Goal: Information Seeking & Learning: Learn about a topic

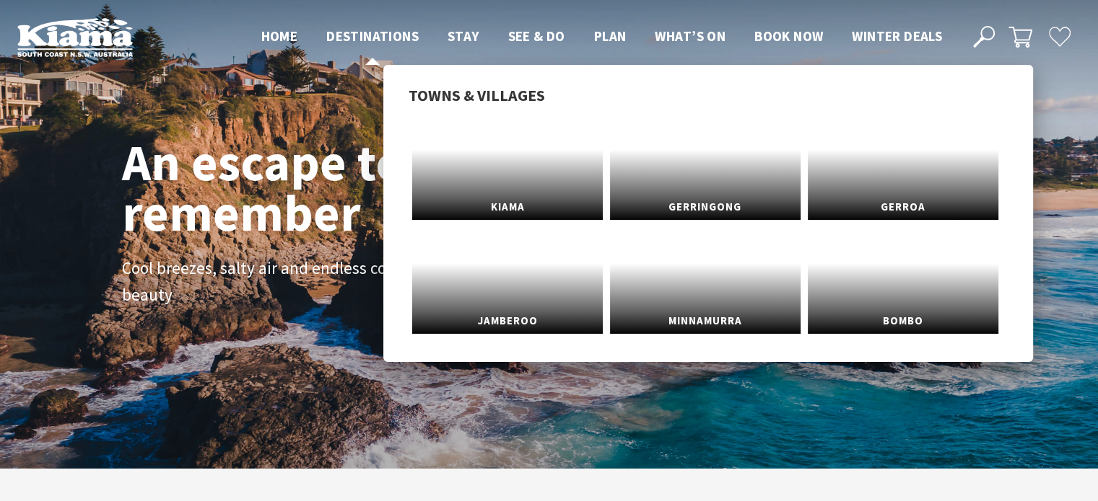
click at [352, 38] on span "Destinations" at bounding box center [372, 35] width 92 height 17
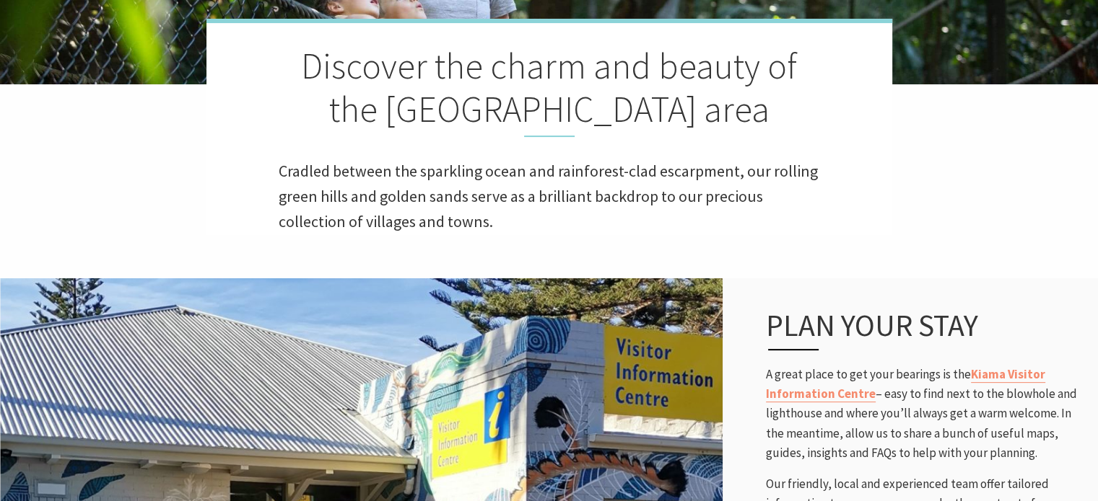
scroll to position [361, 0]
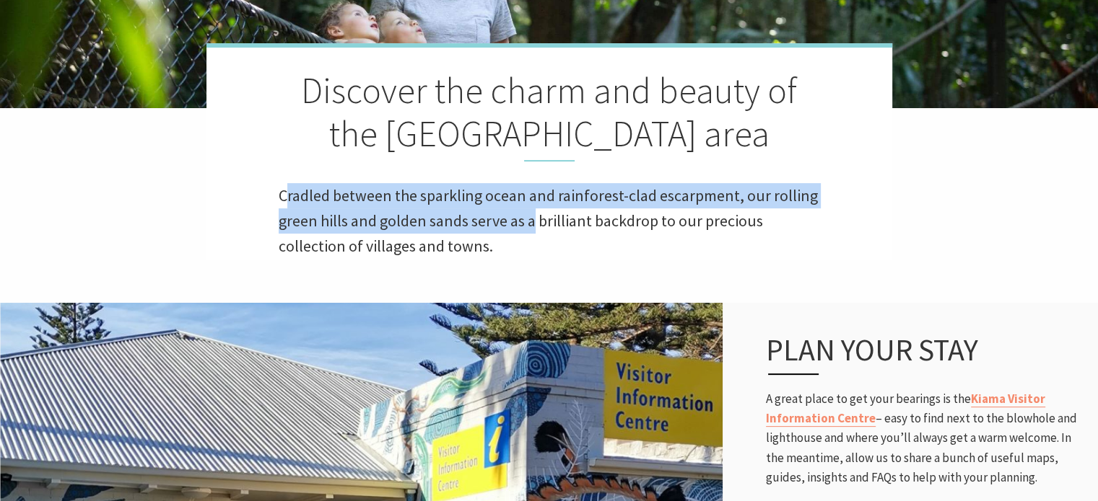
drag, startPoint x: 284, startPoint y: 191, endPoint x: 528, endPoint y: 233, distance: 247.5
click at [531, 230] on span "Cradled between the sparkling ocean and rainforest-clad escarpment, our rolling…" at bounding box center [548, 220] width 539 height 71
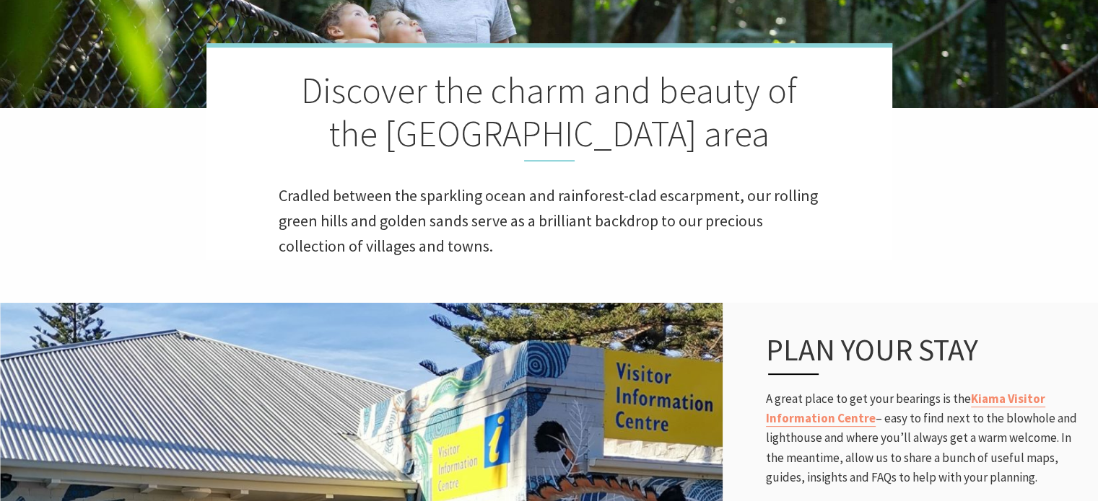
click at [470, 257] on p "Cradled between the sparkling ocean and rainforest-clad escarpment, our rolling…" at bounding box center [549, 221] width 541 height 76
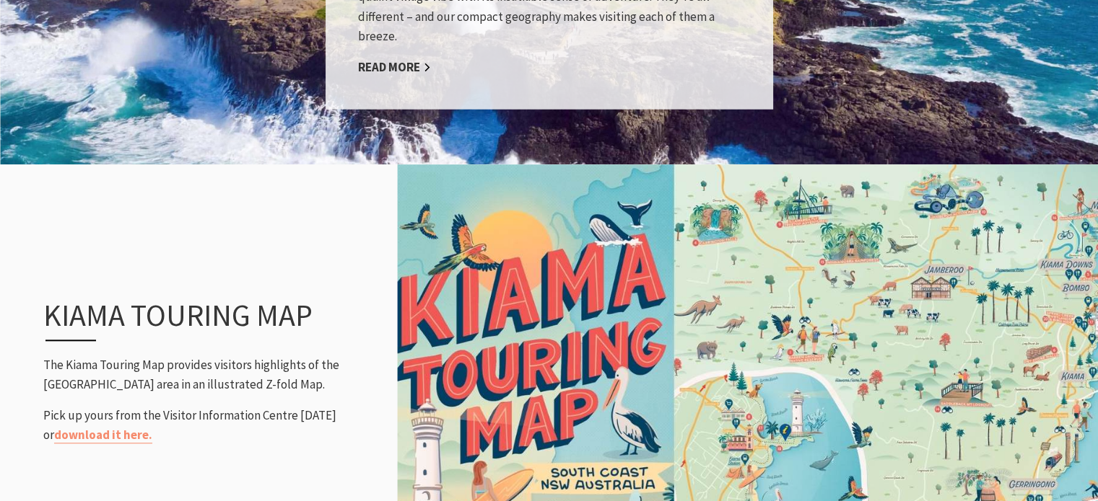
scroll to position [1587, 0]
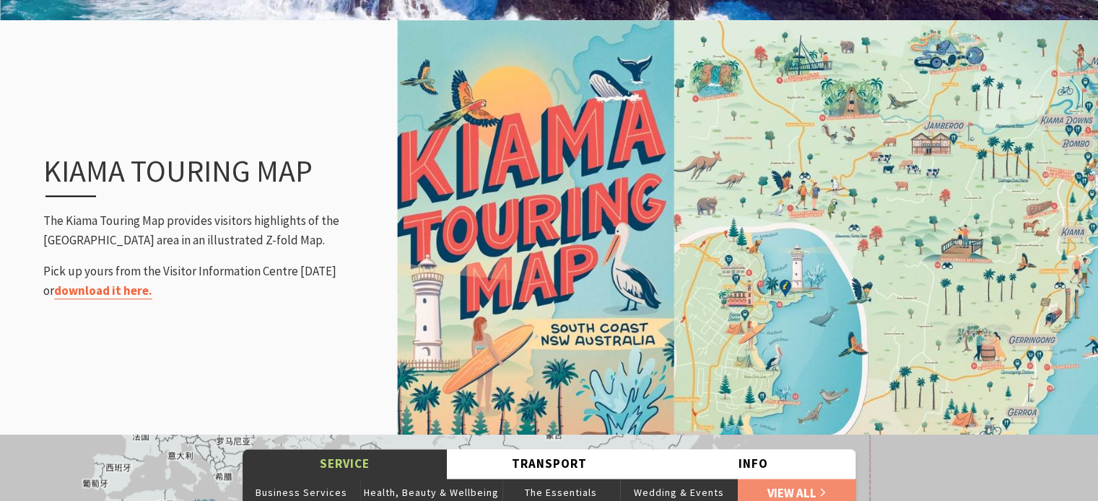
click at [113, 289] on link "download it here." at bounding box center [103, 291] width 98 height 17
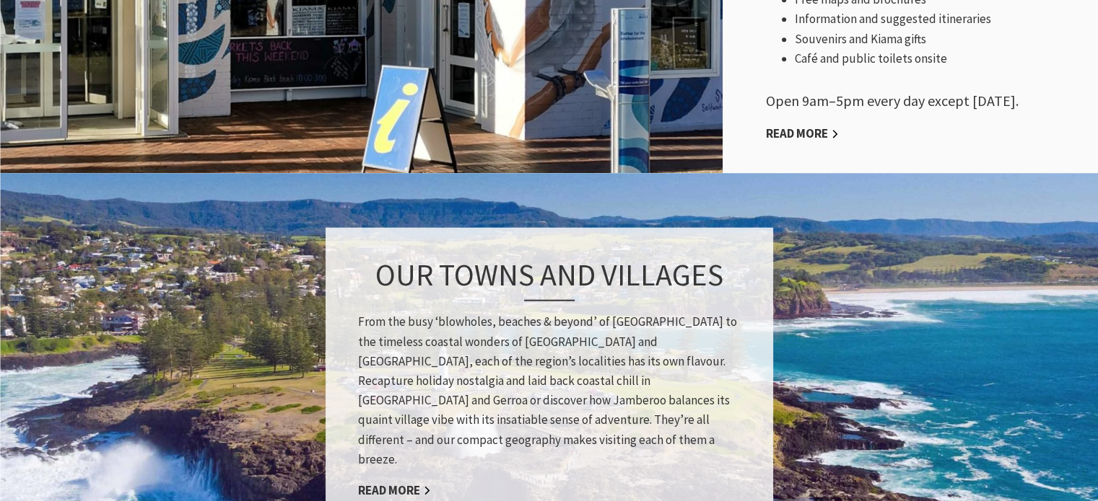
scroll to position [1082, 0]
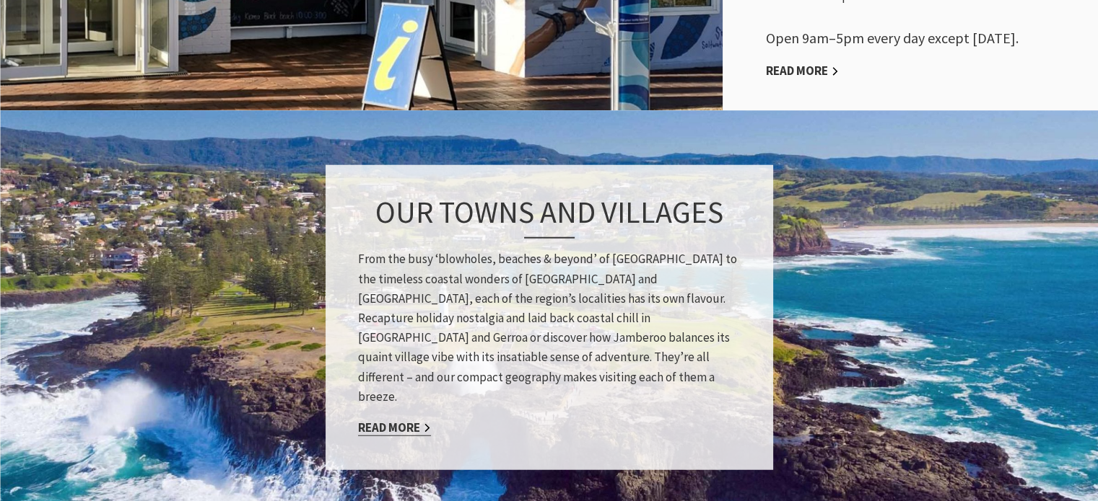
click at [413, 419] on link "Read More" at bounding box center [394, 427] width 73 height 17
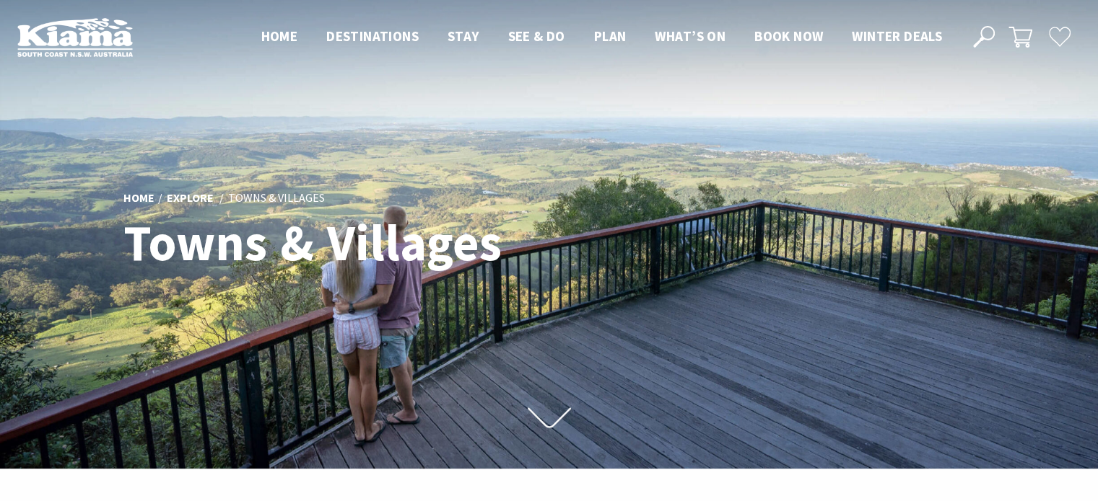
click at [537, 419] on use at bounding box center [548, 418] width 43 height 20
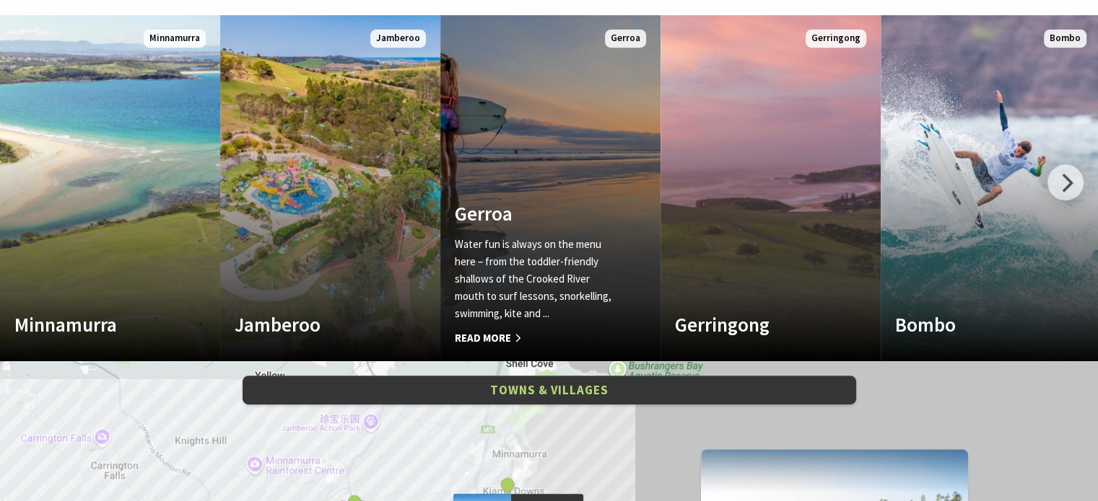
scroll to position [649, 0]
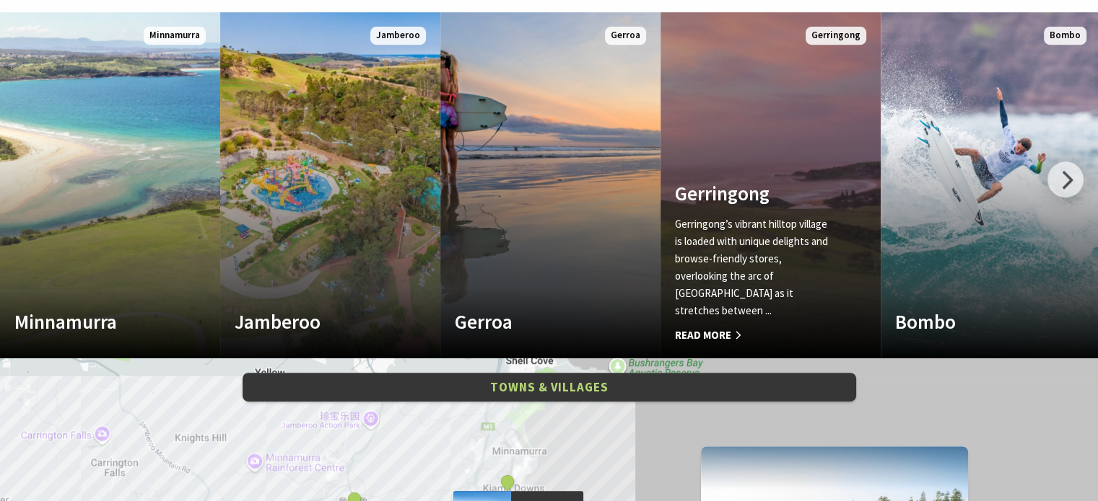
click at [793, 258] on p "Gerringong’s vibrant hilltop village is loaded with unique delights and browse-…" at bounding box center [754, 268] width 158 height 104
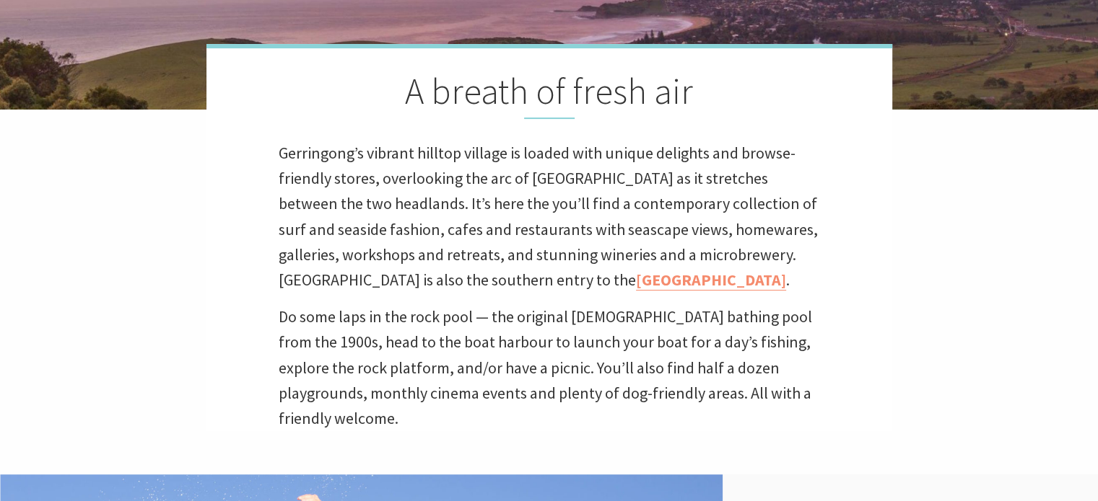
scroll to position [489, 1116]
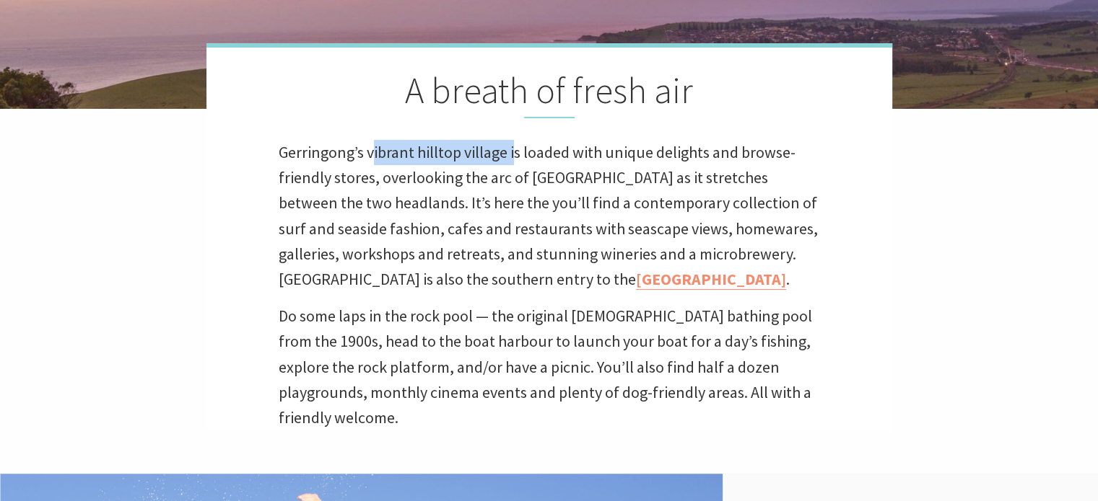
drag, startPoint x: 374, startPoint y: 150, endPoint x: 513, endPoint y: 156, distance: 138.7
click at [513, 156] on p "Gerringong’s vibrant hilltop village is loaded with unique delights and browse-…" at bounding box center [549, 216] width 541 height 152
click at [469, 185] on p "Gerringong’s vibrant hilltop village is loaded with unique delights and browse-…" at bounding box center [549, 216] width 541 height 152
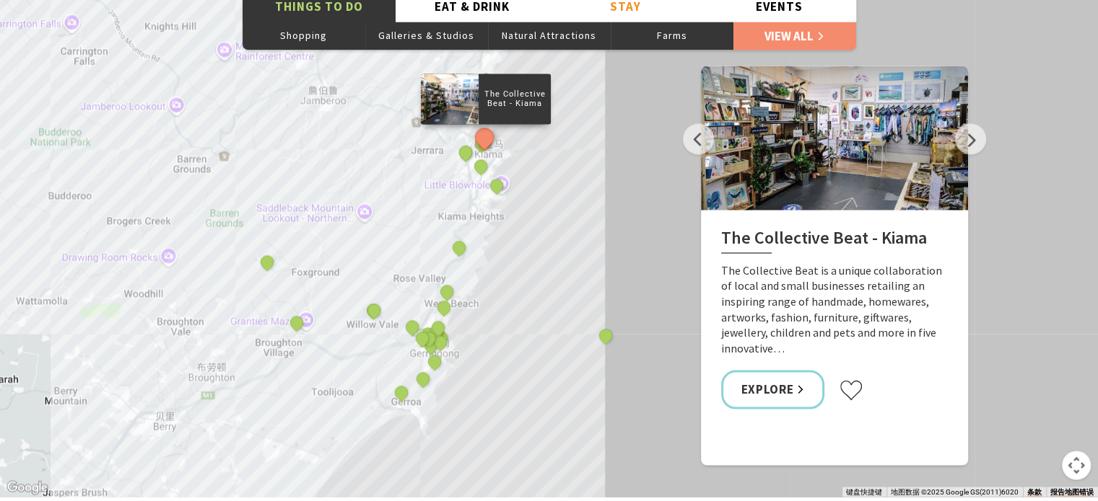
scroll to position [2525, 0]
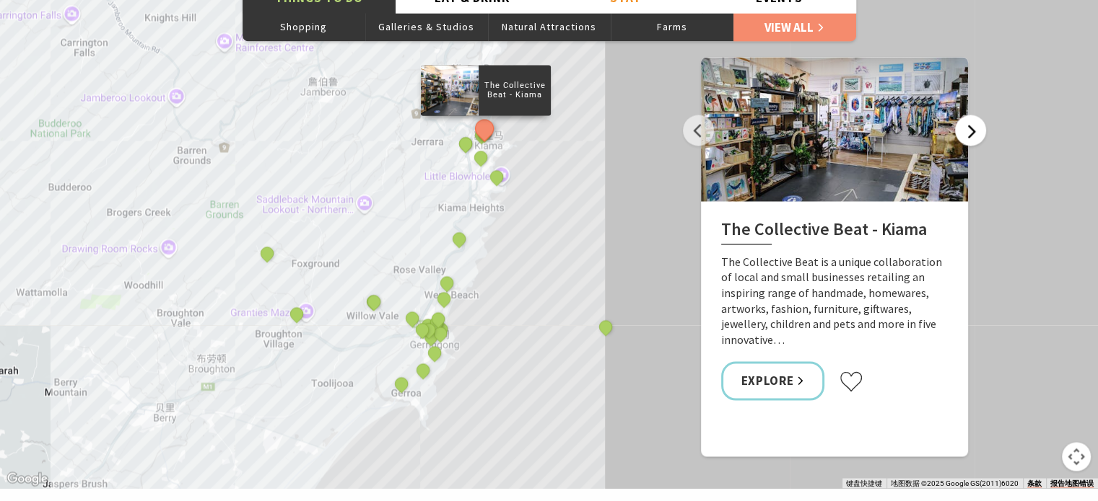
click at [975, 115] on button "Next" at bounding box center [970, 130] width 31 height 31
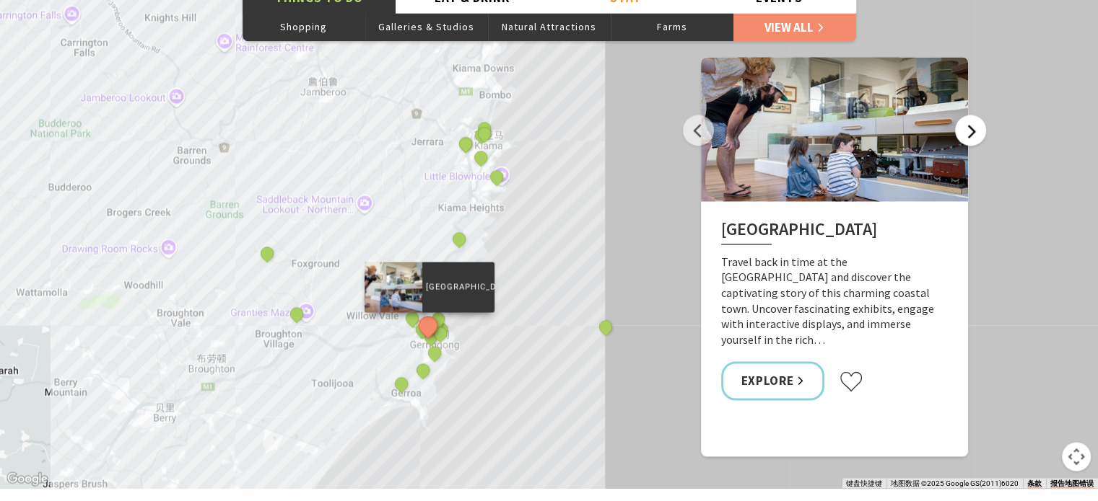
click at [978, 115] on button "Next" at bounding box center [970, 130] width 31 height 31
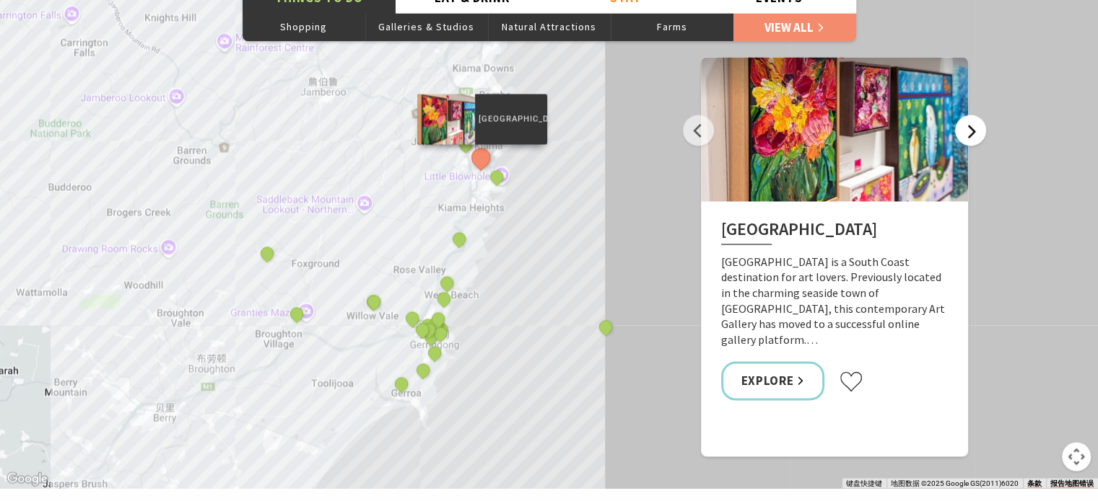
click at [978, 115] on button "Next" at bounding box center [970, 130] width 31 height 31
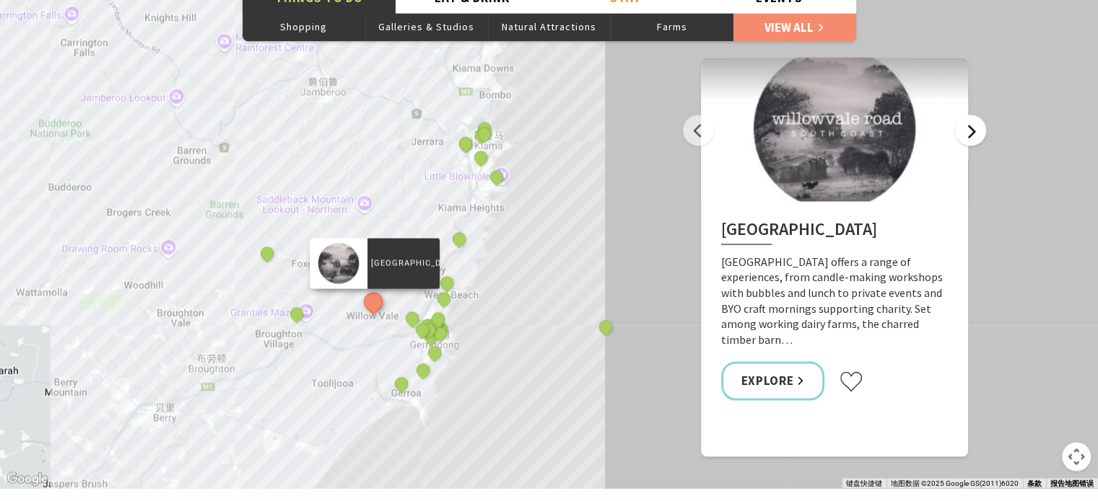
click at [976, 115] on button "Next" at bounding box center [970, 130] width 31 height 31
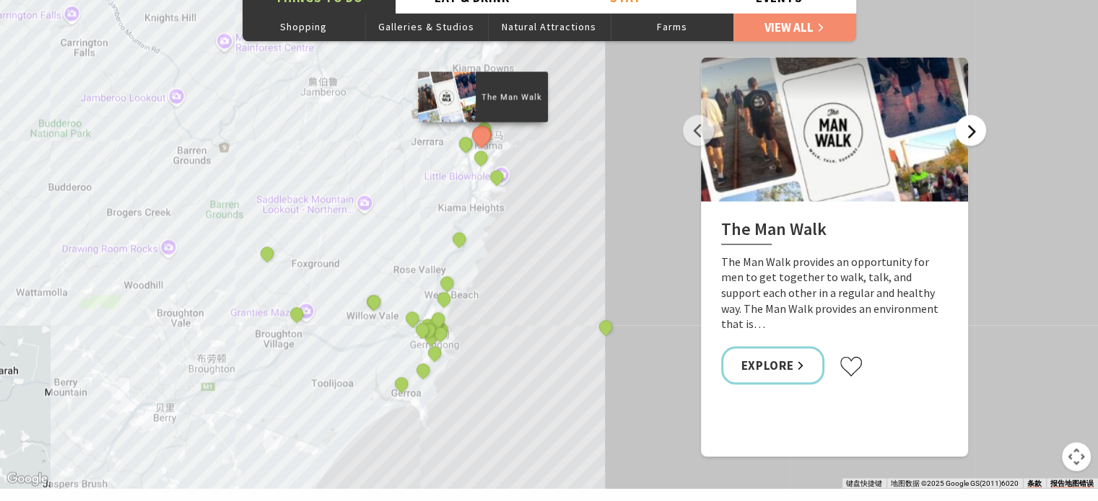
click at [970, 115] on button "Next" at bounding box center [970, 130] width 31 height 31
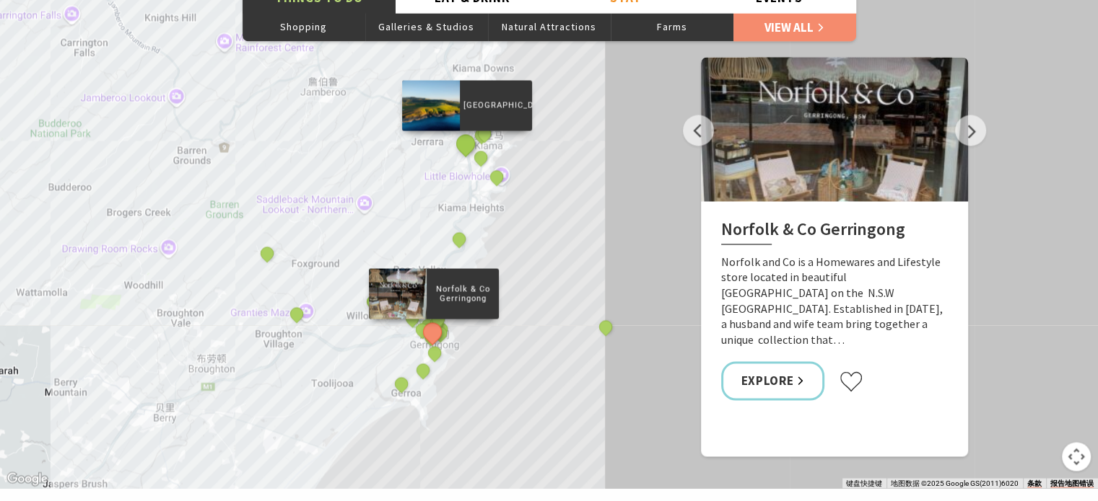
click at [463, 130] on button "See detail about Kiama Coast Walk" at bounding box center [465, 143] width 27 height 27
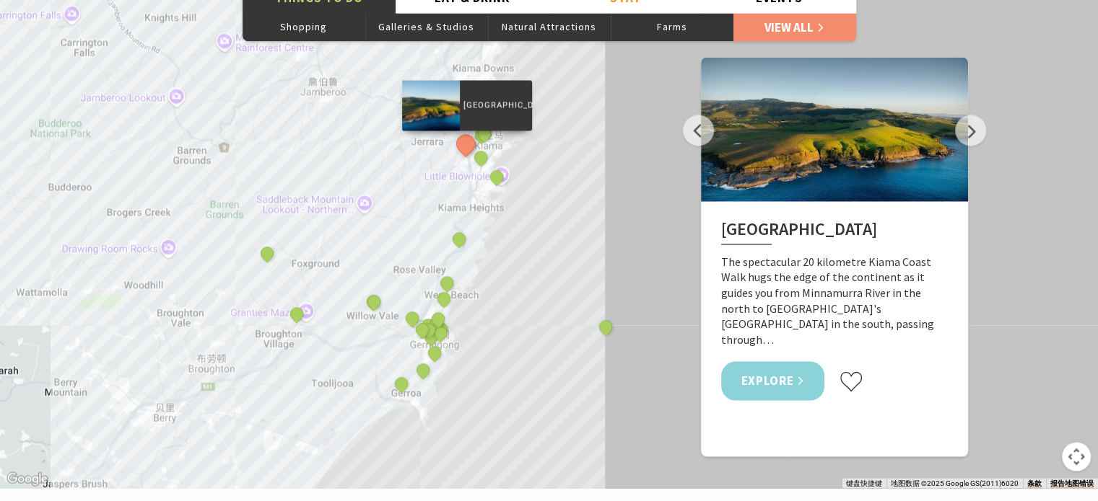
click at [783, 362] on link "Explore" at bounding box center [773, 381] width 104 height 38
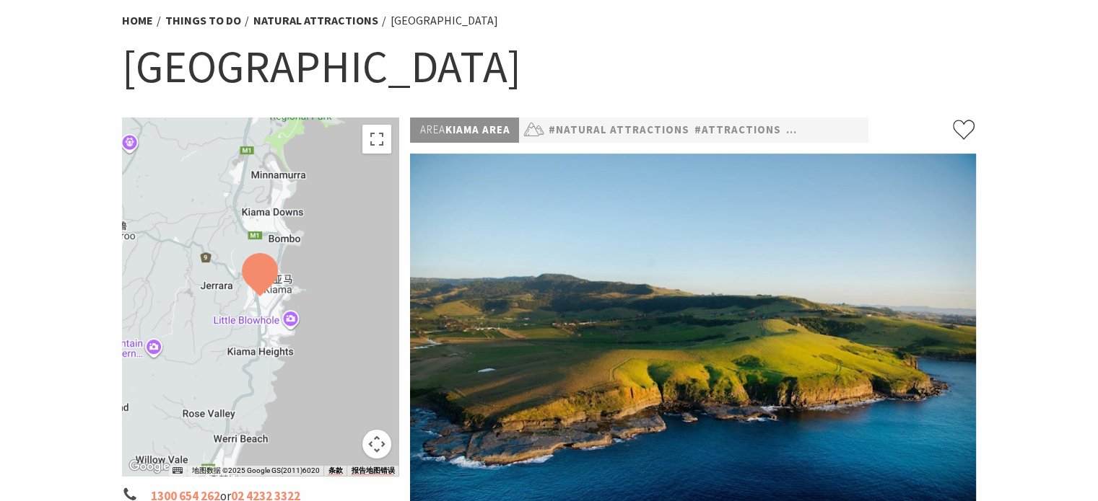
scroll to position [107, 0]
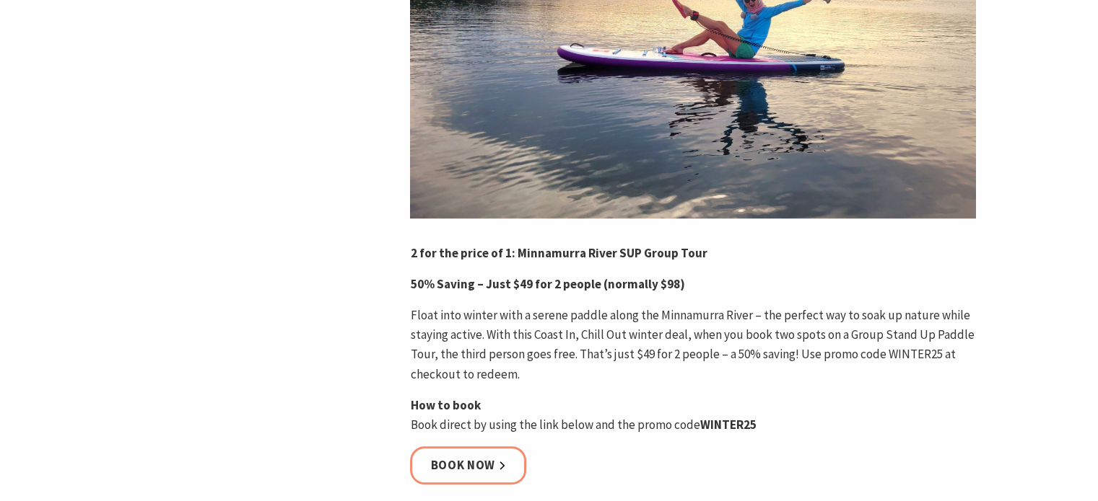
scroll to position [505, 0]
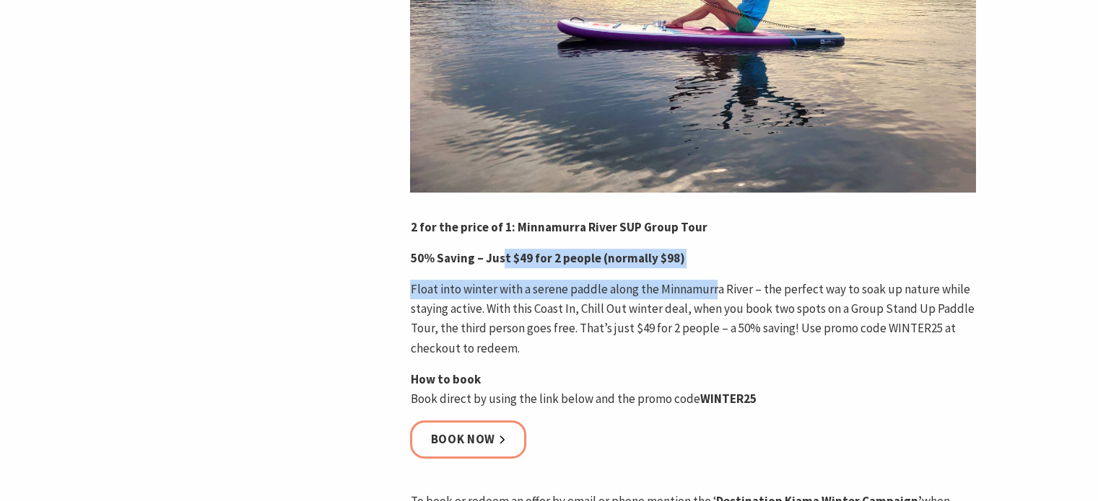
drag, startPoint x: 499, startPoint y: 259, endPoint x: 706, endPoint y: 266, distance: 207.2
click at [706, 266] on p "50% Saving – Just $49 for 2 people (normally $98)" at bounding box center [693, 258] width 566 height 19
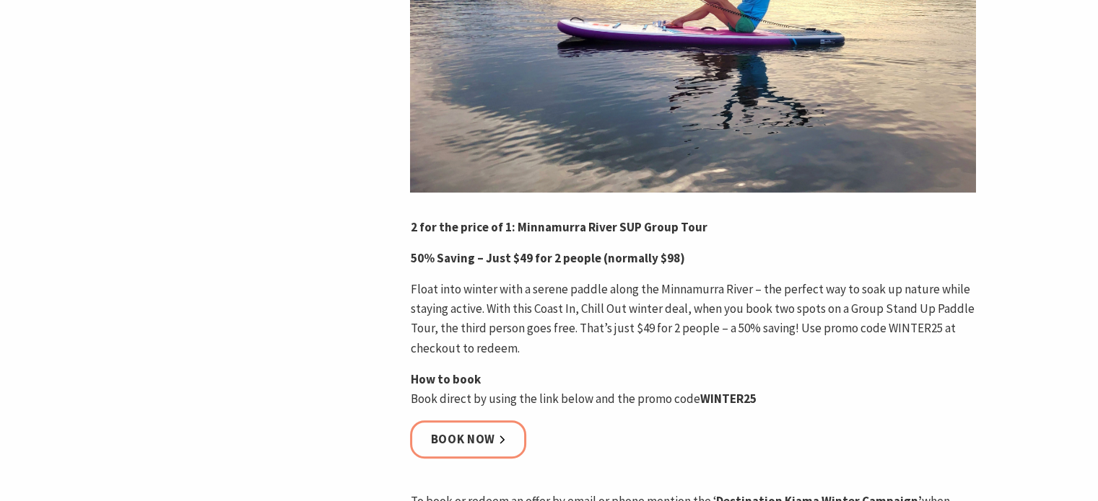
click at [375, 278] on div "Website Book Now 0427 667 938 [EMAIL_ADDRESS][DOMAIN_NAME]" at bounding box center [260, 393] width 289 height 1219
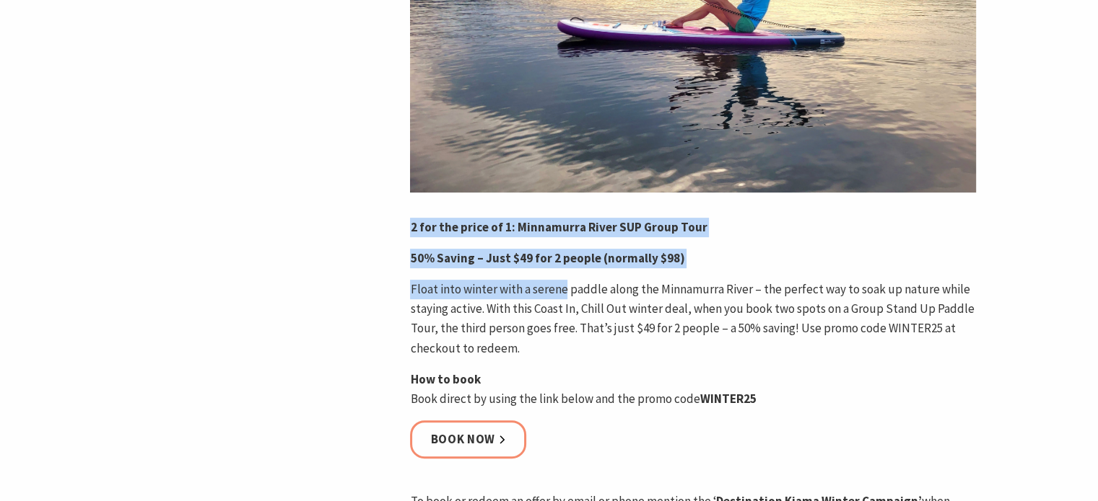
drag, startPoint x: 401, startPoint y: 288, endPoint x: 564, endPoint y: 286, distance: 162.4
click at [564, 286] on div "Website Book Now 0427 667 938 supshellharbour@bigpond.com #Winter Deals 2 for t…" at bounding box center [549, 393] width 866 height 1219
click at [346, 317] on div "Website Book Now 0427 667 938 supshellharbour@bigpond.com" at bounding box center [260, 393] width 289 height 1219
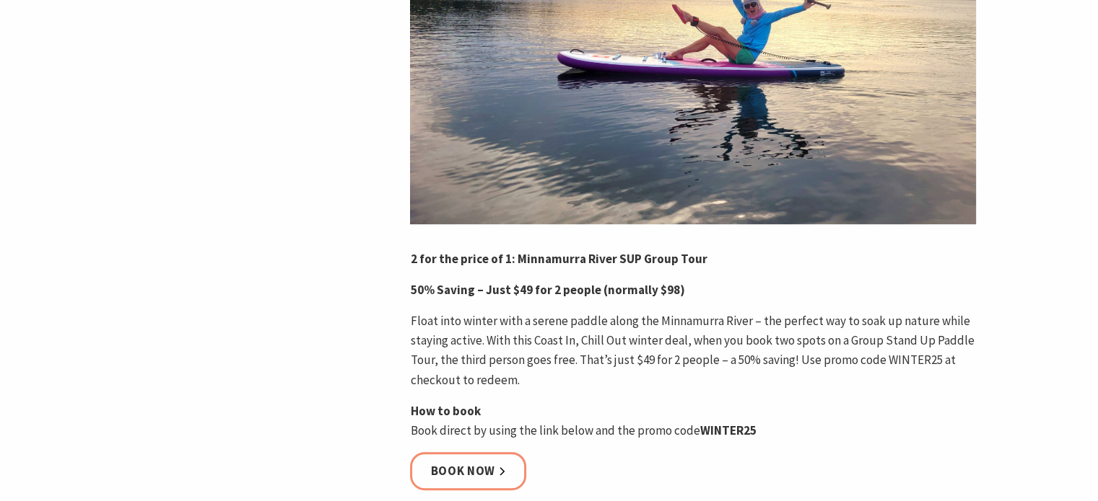
scroll to position [649, 0]
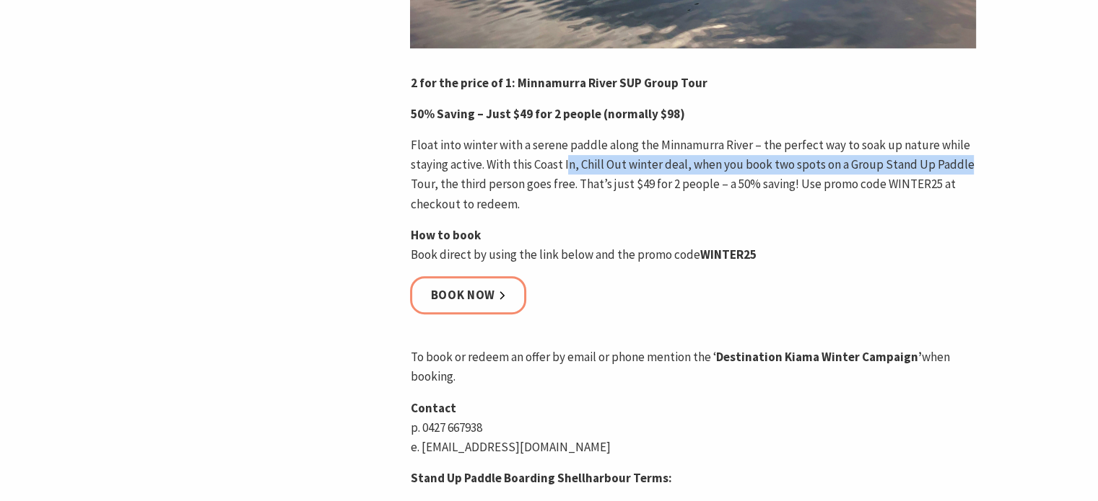
drag, startPoint x: 569, startPoint y: 168, endPoint x: 965, endPoint y: 167, distance: 396.9
click at [965, 167] on p "Float into winter with a serene paddle along the Minnamurra River – the perfect…" at bounding box center [693, 175] width 566 height 79
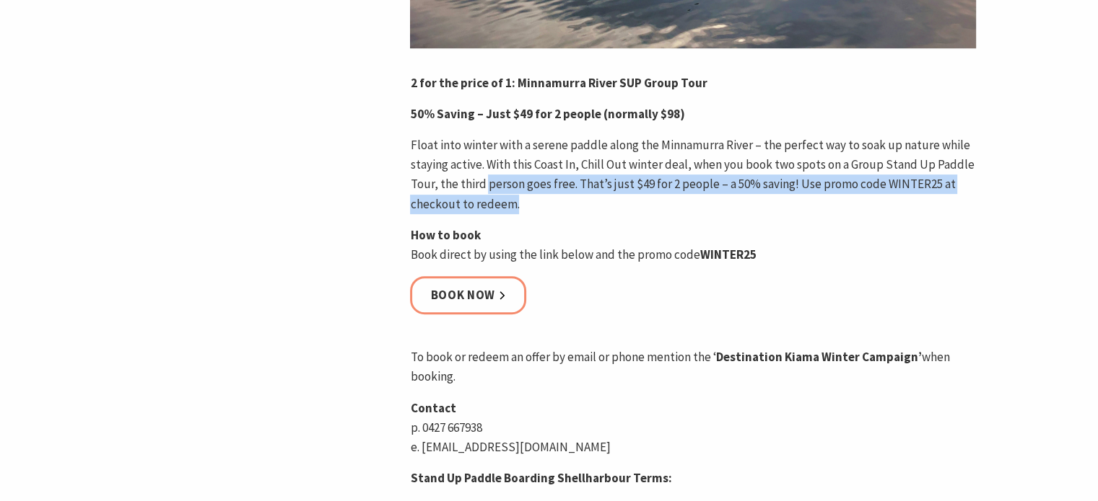
drag, startPoint x: 485, startPoint y: 188, endPoint x: 613, endPoint y: 195, distance: 128.6
click at [613, 195] on p "Float into winter with a serene paddle along the Minnamurra River – the perfect…" at bounding box center [693, 175] width 566 height 79
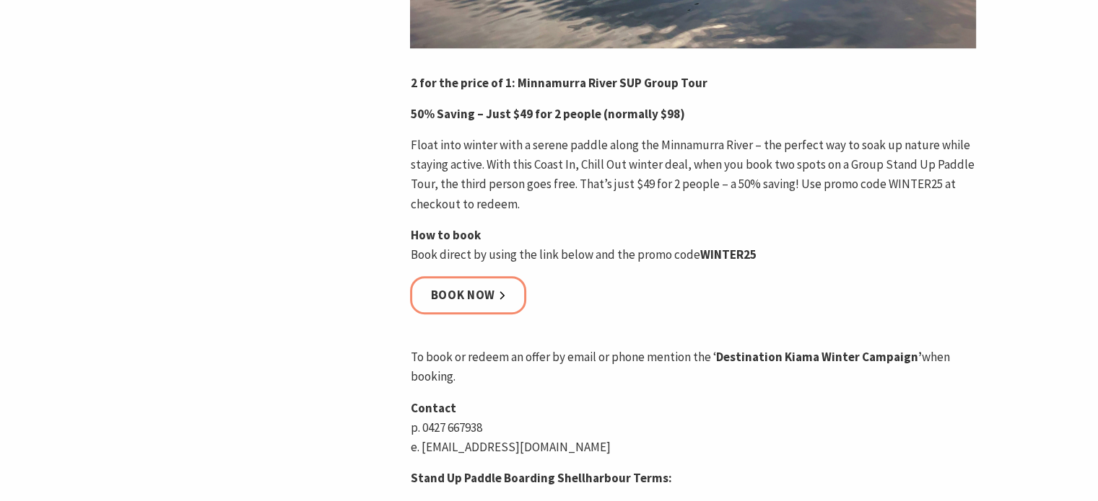
click at [622, 220] on div "2 for the price of 1: Minnamurra River SUP Group Tour 50% Saving – Just $49 for…" at bounding box center [693, 467] width 566 height 786
drag, startPoint x: 615, startPoint y: 188, endPoint x: 697, endPoint y: 187, distance: 82.3
click at [697, 187] on p "Float into winter with a serene paddle along the Minnamurra River – the perfect…" at bounding box center [693, 175] width 566 height 79
click at [696, 226] on p "How to book Book direct by using the link below and the promo code WINTER25" at bounding box center [693, 245] width 566 height 39
drag, startPoint x: 795, startPoint y: 184, endPoint x: 968, endPoint y: 199, distance: 173.8
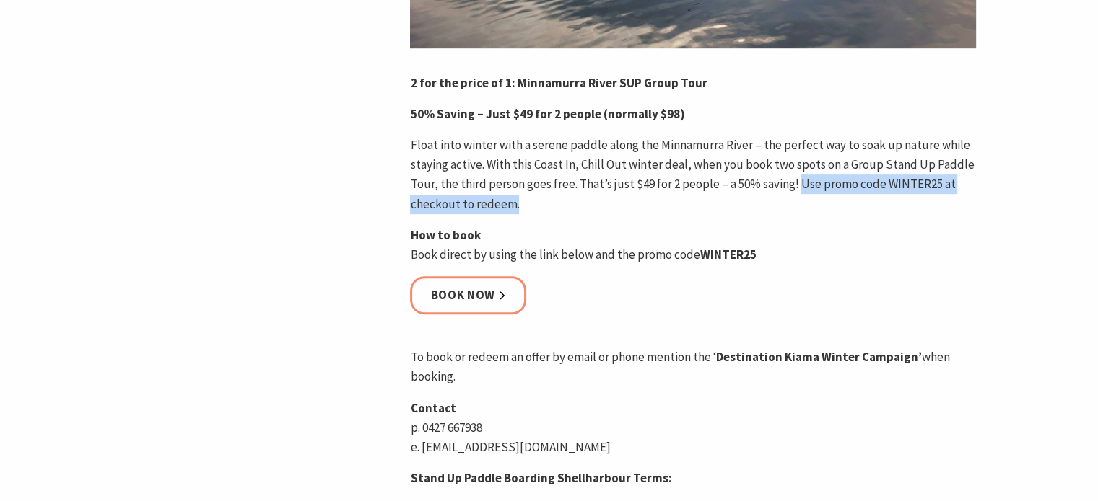
click at [968, 199] on p "Float into winter with a serene paddle along the Minnamurra River – the perfect…" at bounding box center [693, 175] width 566 height 79
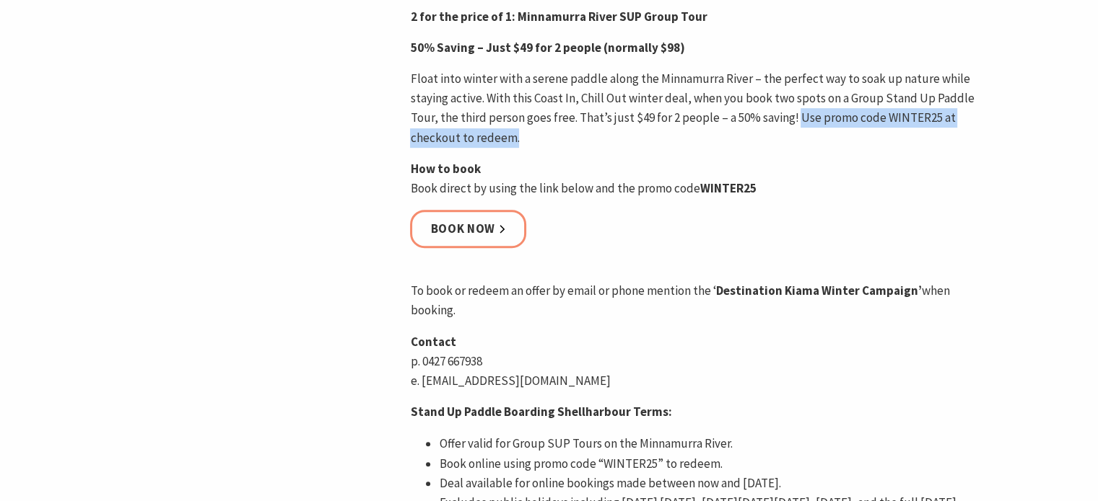
scroll to position [794, 0]
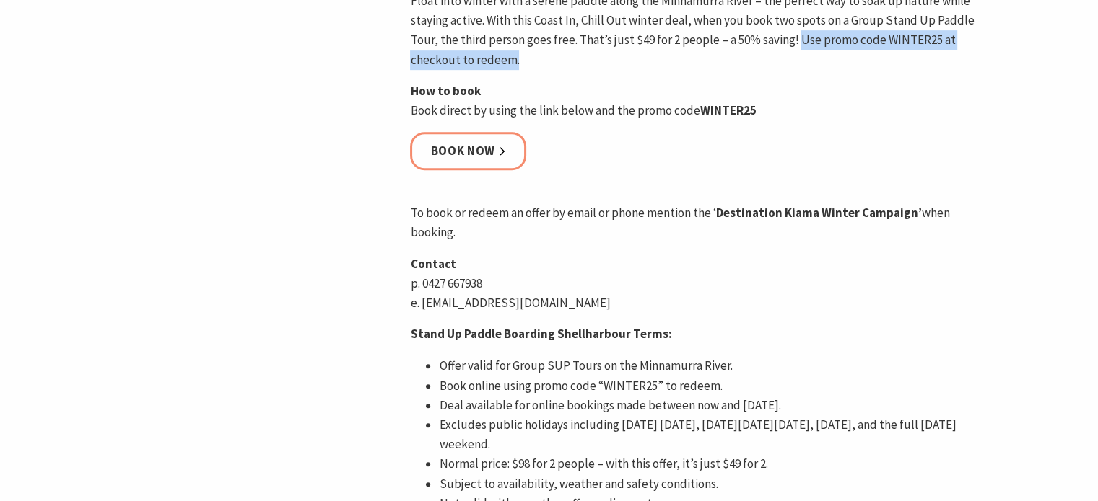
drag, startPoint x: 439, startPoint y: 213, endPoint x: 705, endPoint y: 237, distance: 267.4
click at [708, 238] on p "To book or redeem an offer by email or phone mention the ‘ Destination Kiama Wi…" at bounding box center [693, 222] width 566 height 39
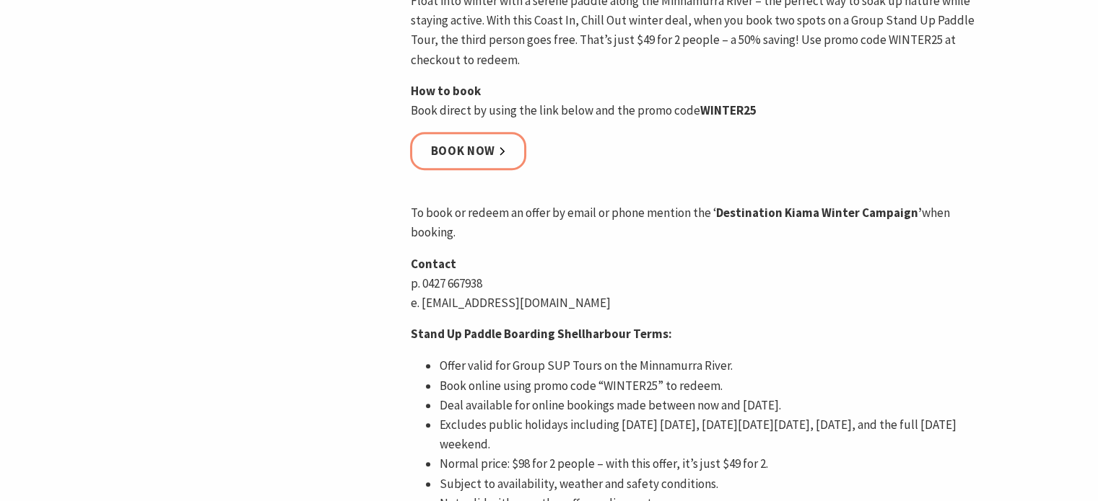
click at [641, 282] on p "Contact p. 0427 667938 e. supshellharbour@bigpond.com" at bounding box center [693, 284] width 566 height 59
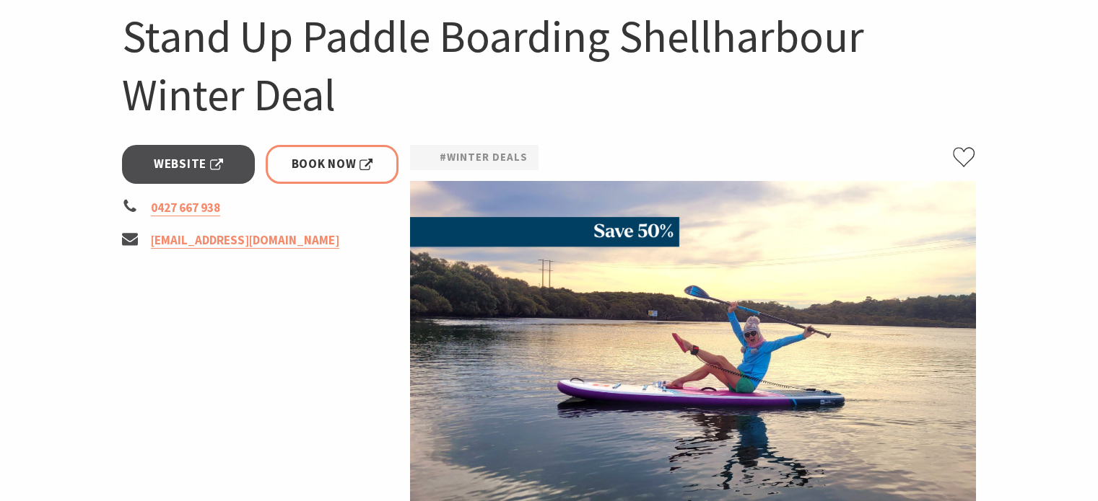
scroll to position [144, 0]
click at [198, 159] on span "Website" at bounding box center [188, 163] width 69 height 19
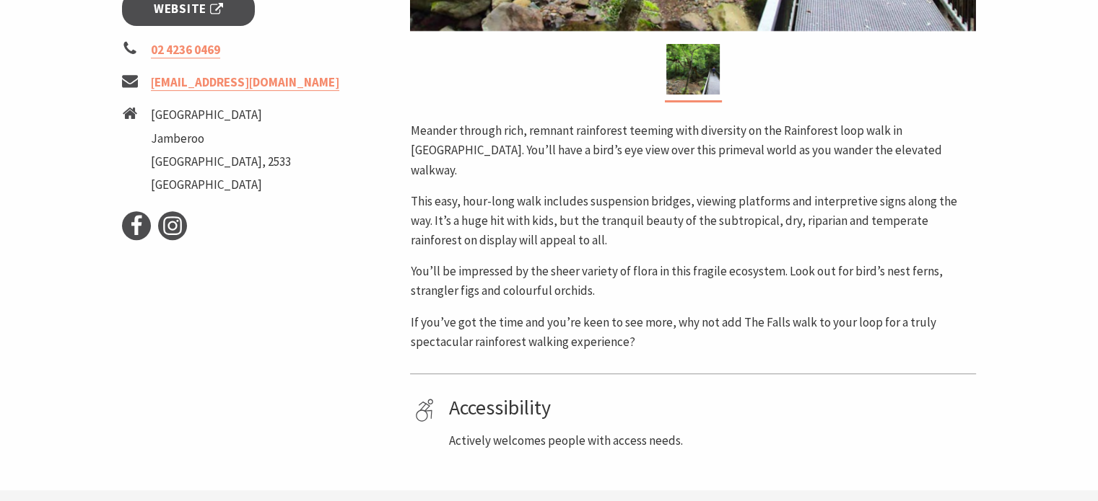
scroll to position [577, 0]
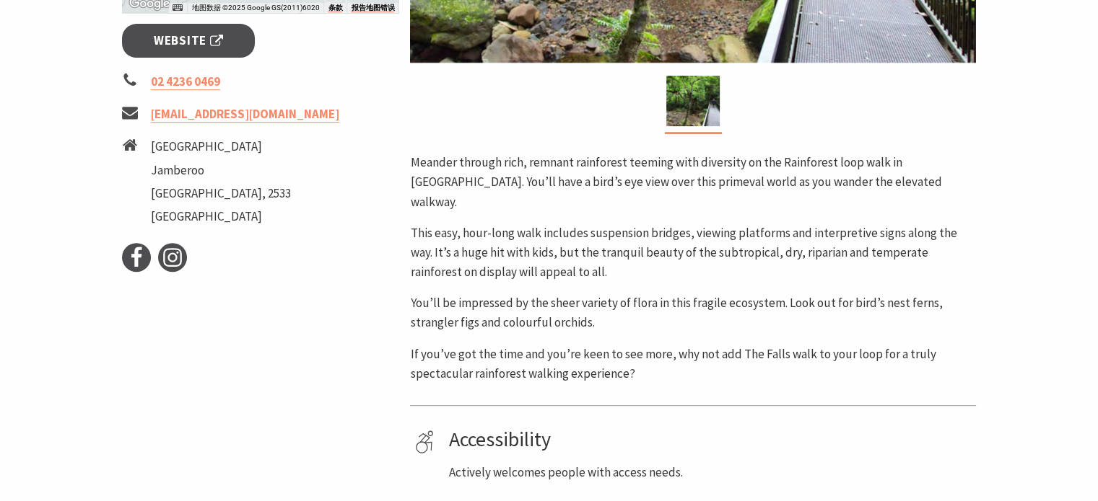
click at [46, 374] on section "Home Things To Do Nature Walks [GEOGRAPHIC_DATA], [GEOGRAPHIC_DATA] [GEOGRAPHIC…" at bounding box center [549, 12] width 1098 height 1022
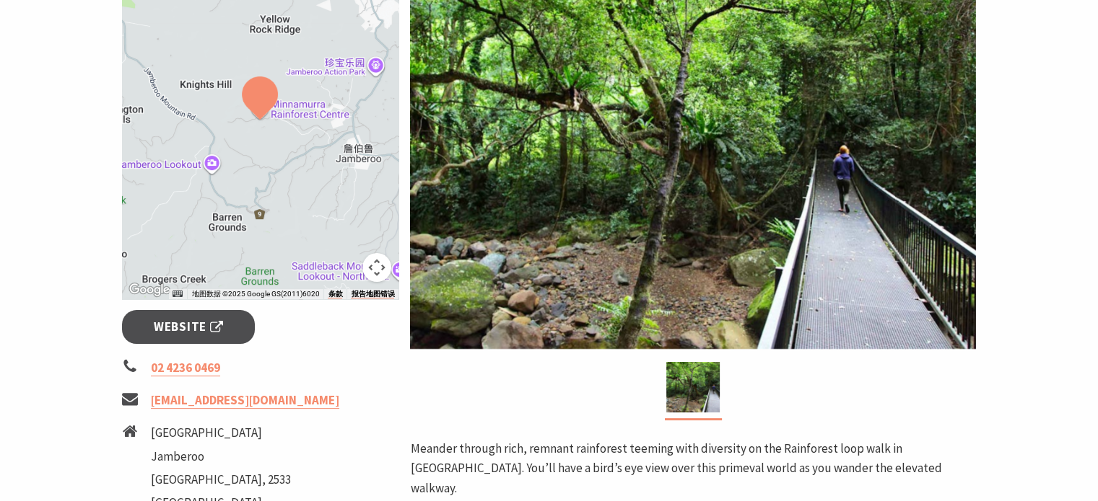
scroll to position [289, 0]
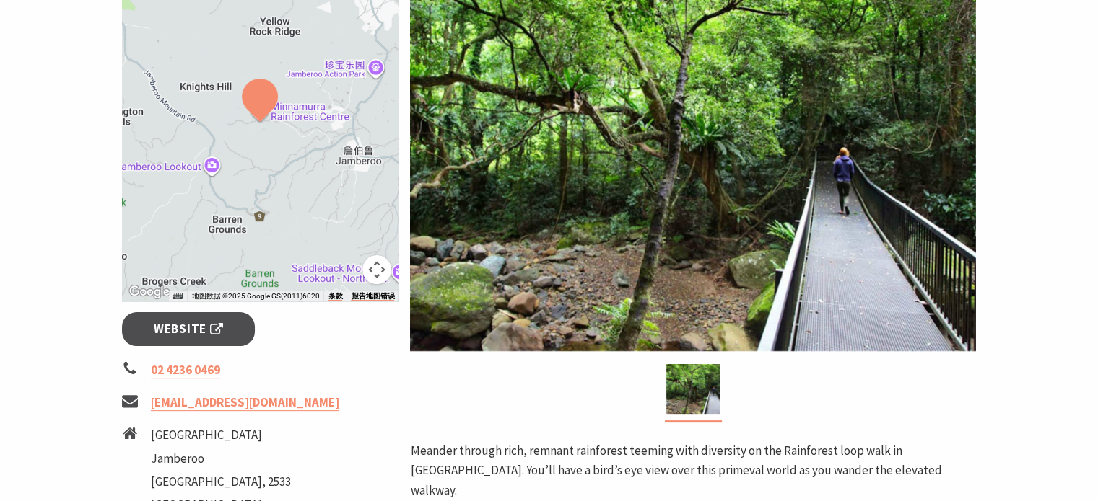
click at [286, 214] on div at bounding box center [260, 122] width 277 height 359
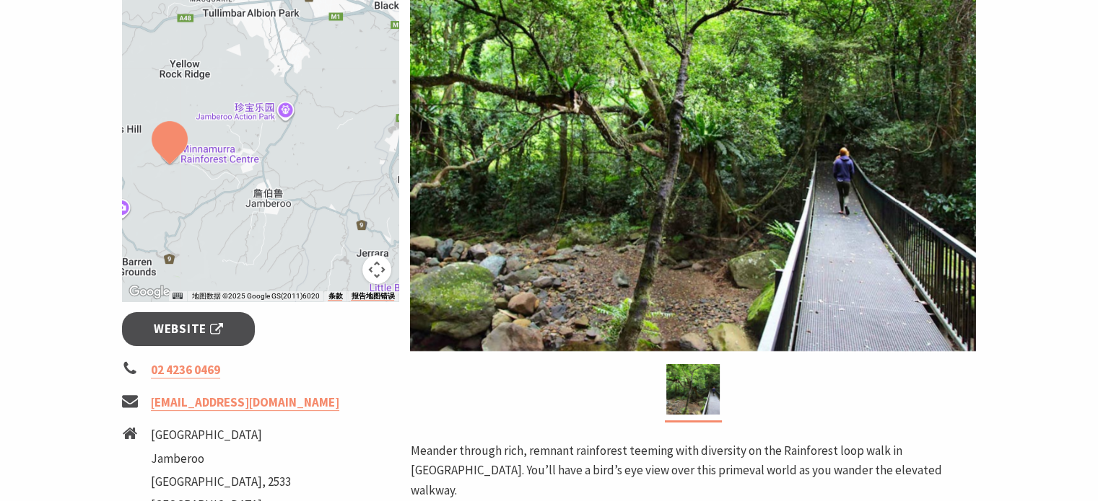
drag, startPoint x: 292, startPoint y: 214, endPoint x: 186, endPoint y: 280, distance: 124.1
click at [187, 279] on div at bounding box center [260, 122] width 277 height 359
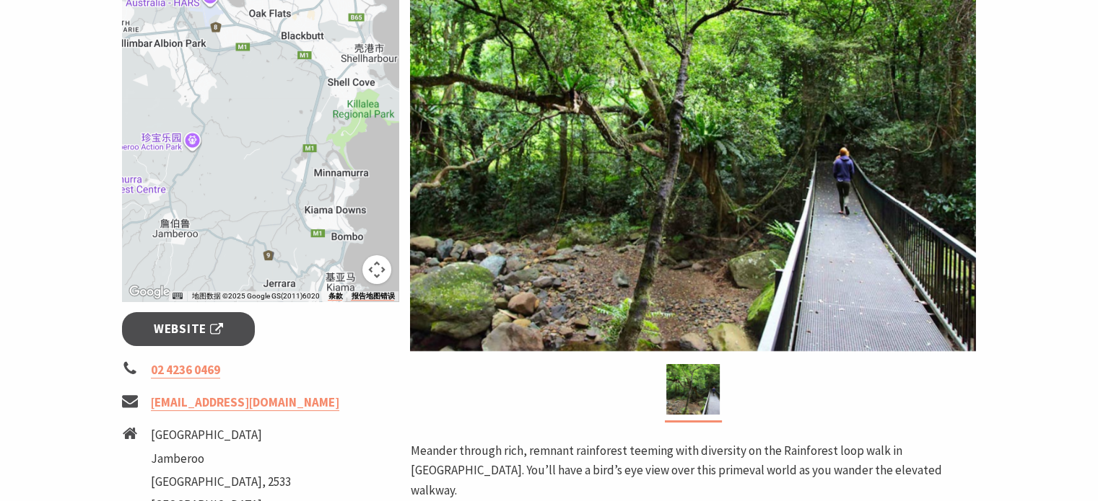
drag, startPoint x: 320, startPoint y: 216, endPoint x: 210, endPoint y: 170, distance: 119.0
click at [208, 175] on div at bounding box center [260, 122] width 277 height 359
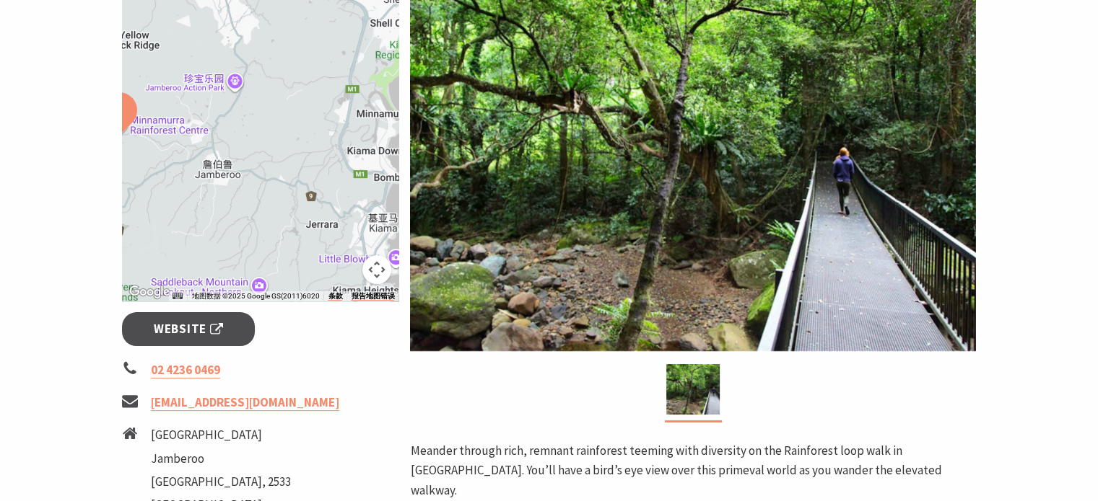
drag, startPoint x: 286, startPoint y: 206, endPoint x: 397, endPoint y: 197, distance: 111.5
click at [396, 198] on div at bounding box center [260, 122] width 277 height 359
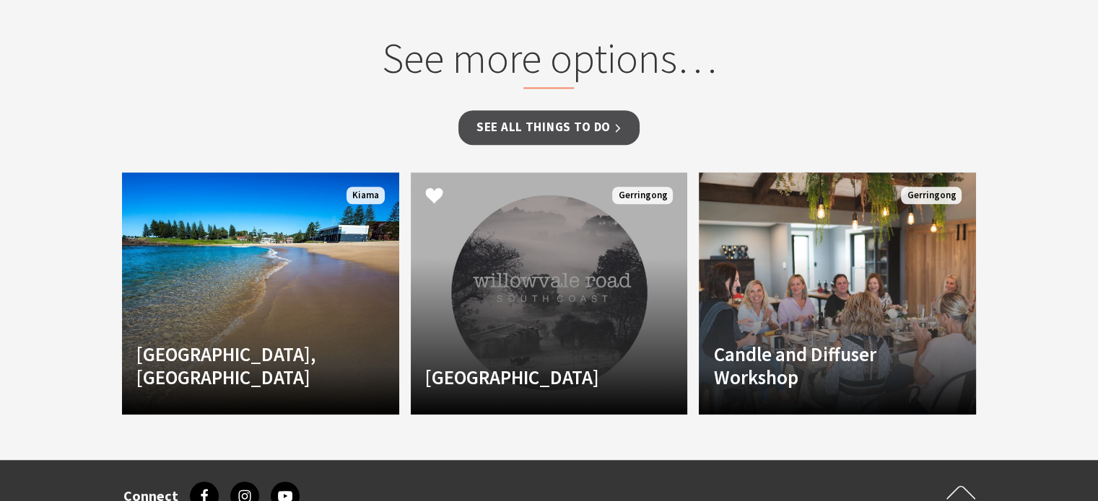
scroll to position [1227, 0]
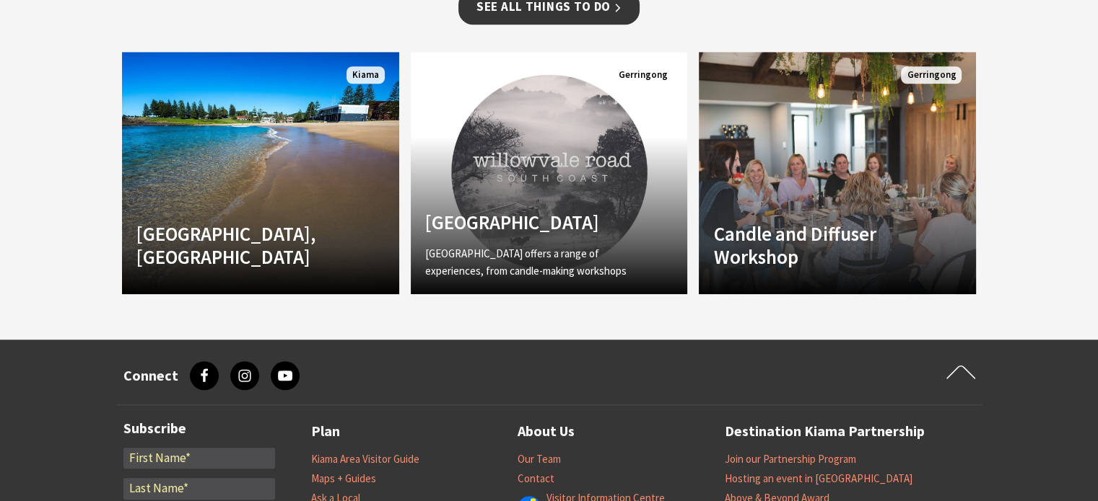
click at [573, 24] on link "See all Things To Do" at bounding box center [548, 7] width 181 height 34
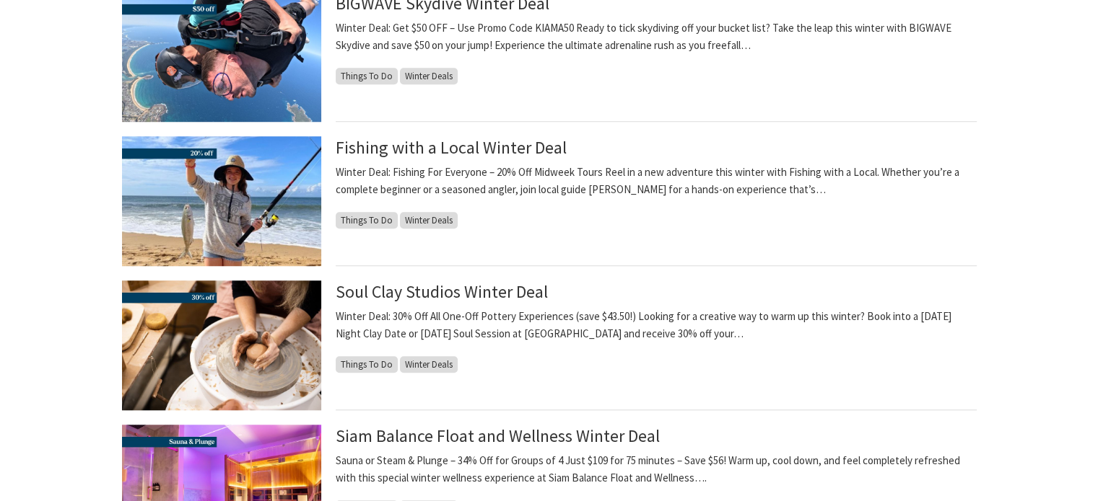
scroll to position [1155, 0]
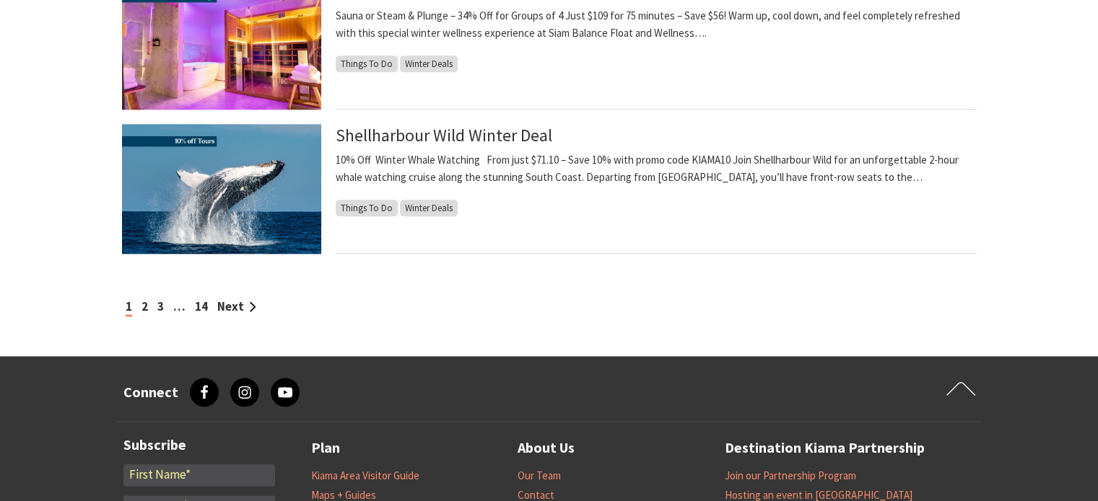
scroll to position [1587, 0]
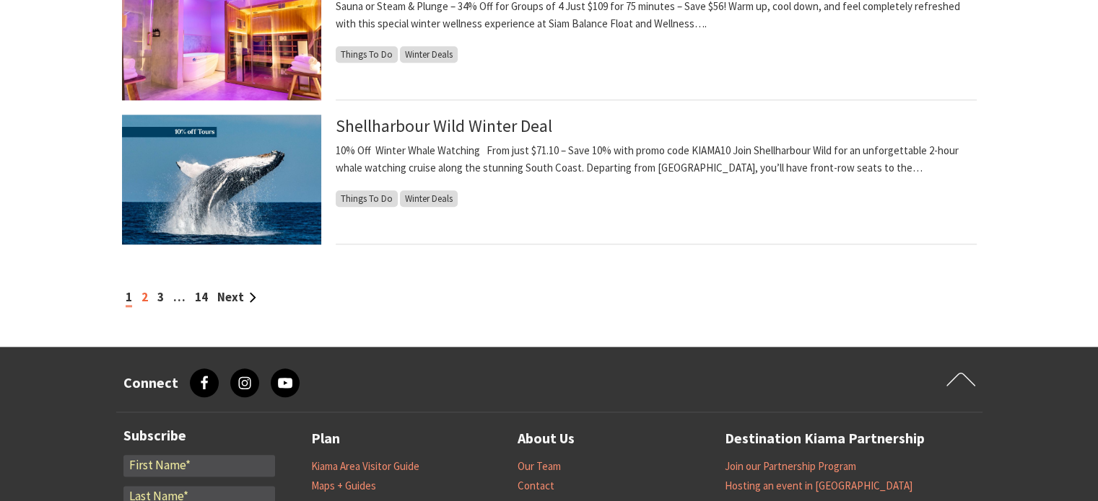
click at [144, 297] on link "2" at bounding box center [144, 297] width 6 height 16
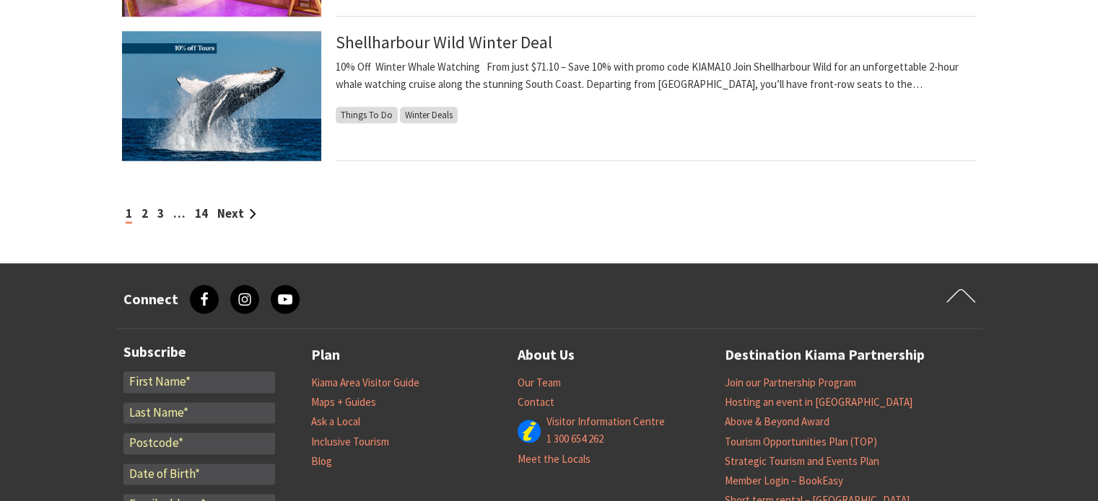
scroll to position [1732, 0]
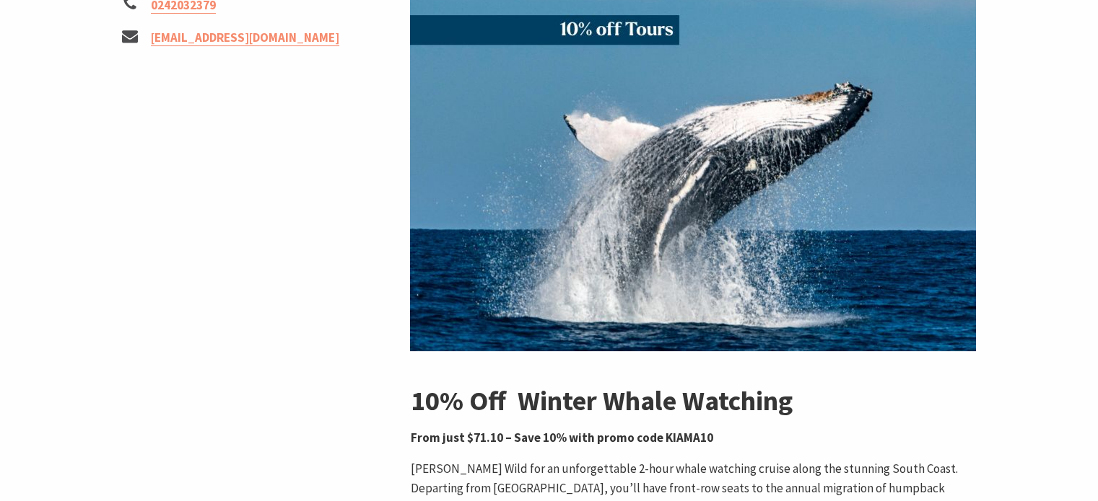
scroll to position [577, 0]
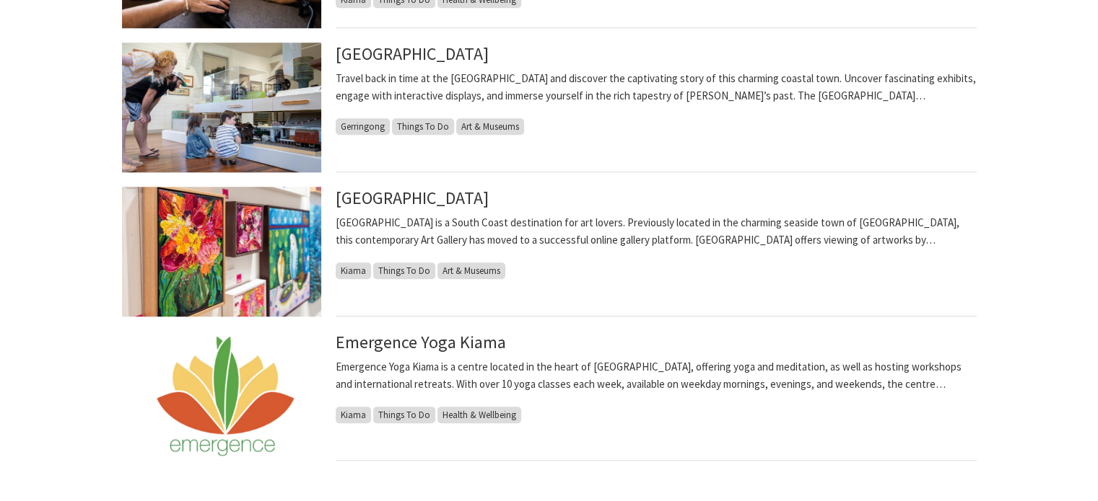
scroll to position [1443, 0]
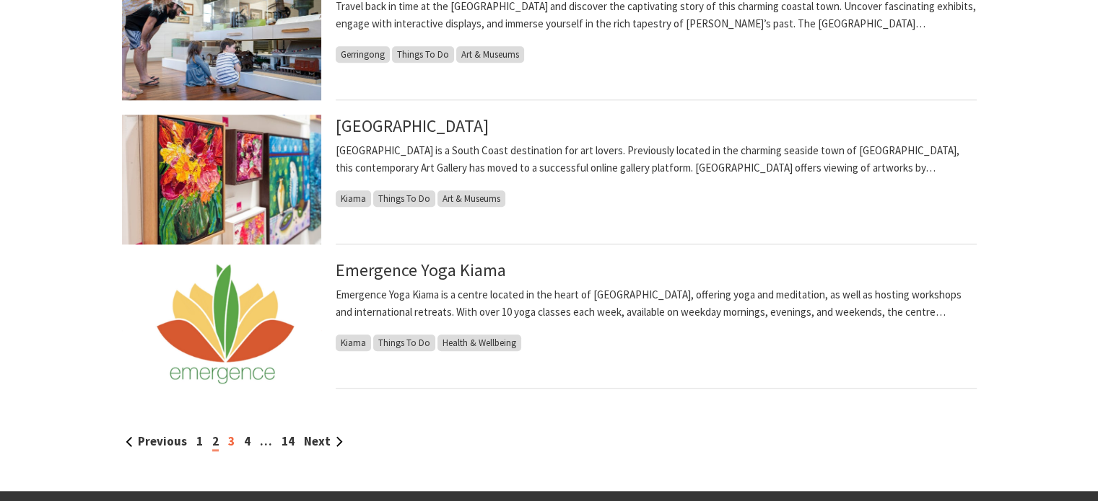
click at [231, 442] on link "3" at bounding box center [231, 442] width 6 height 16
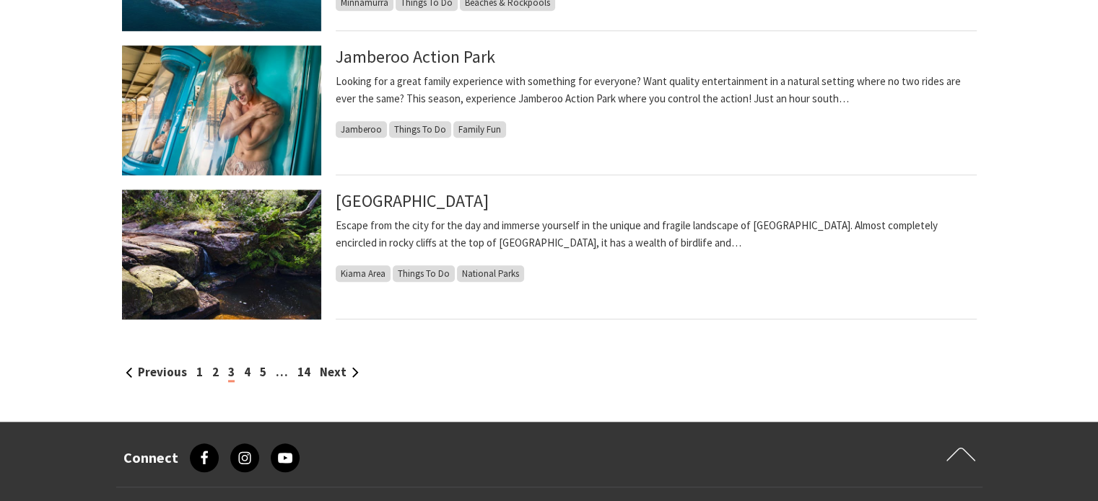
scroll to position [1515, 0]
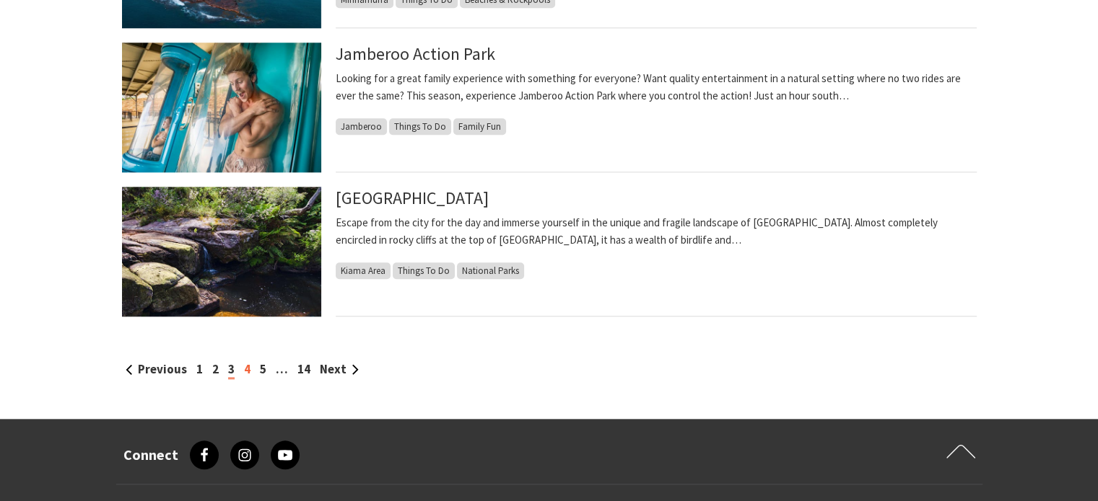
click at [247, 369] on link "4" at bounding box center [247, 370] width 6 height 16
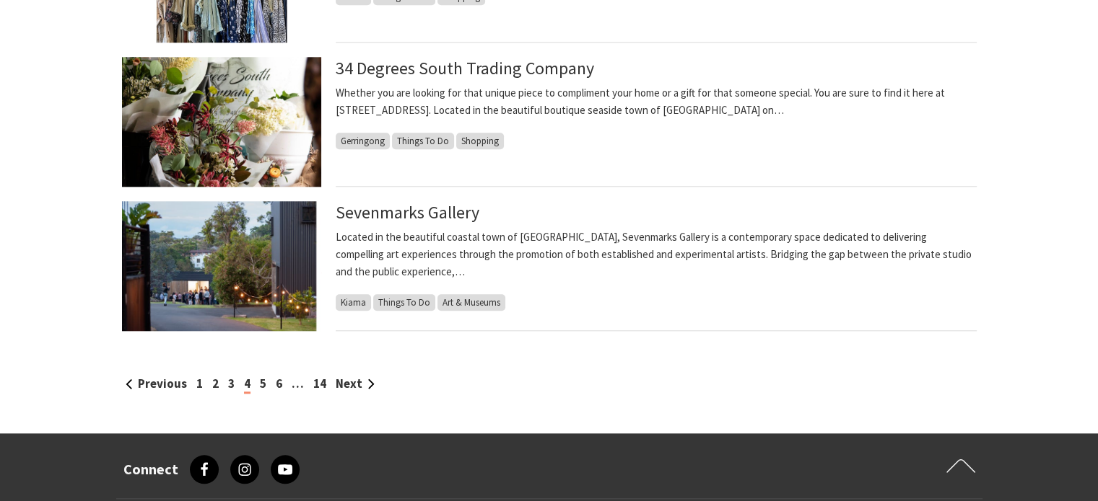
scroll to position [1515, 0]
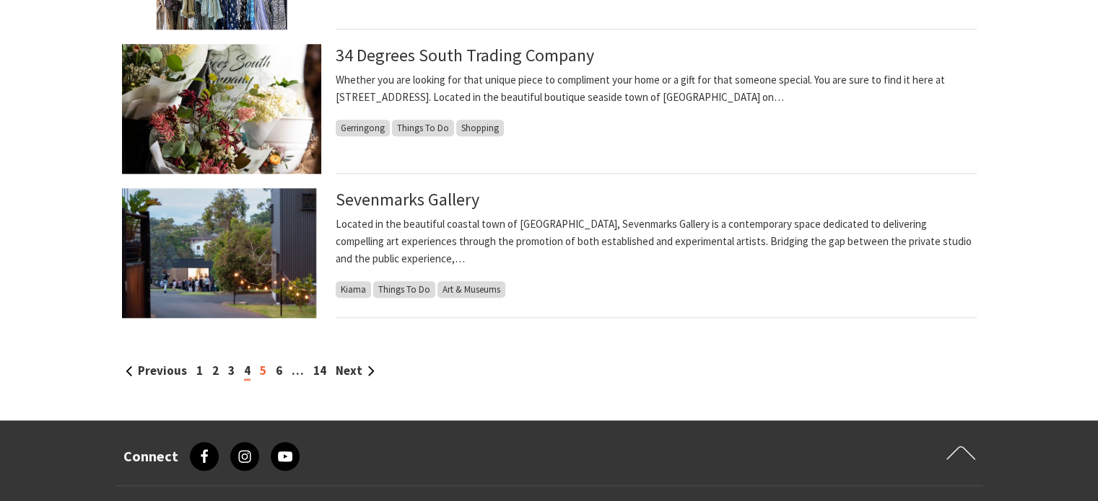
click at [263, 367] on link "5" at bounding box center [263, 371] width 6 height 16
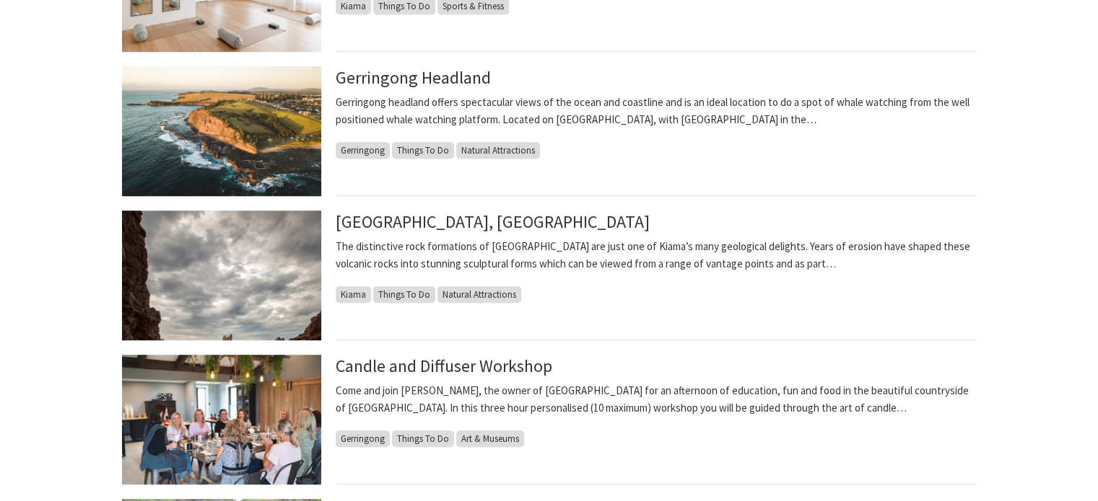
scroll to position [1016, 0]
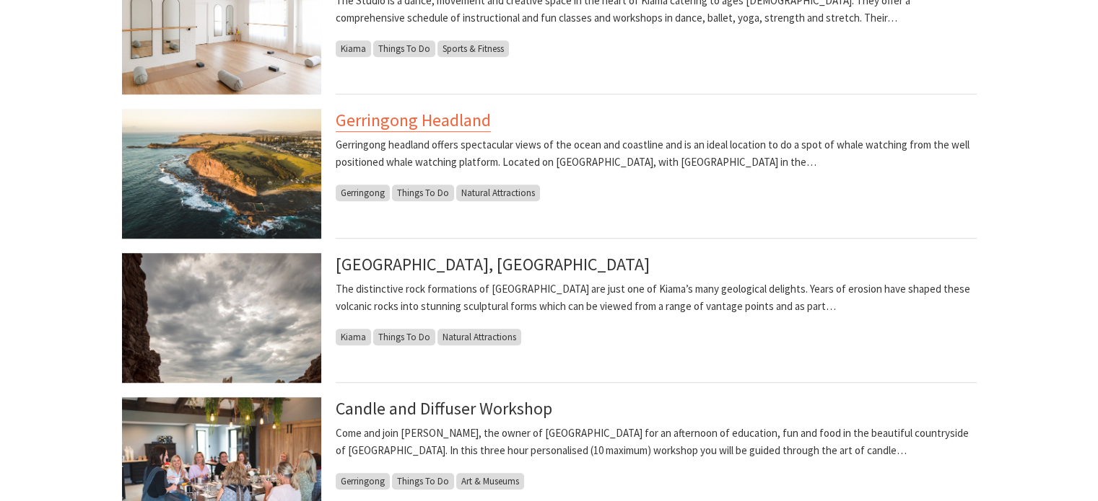
click at [436, 115] on link "Gerringong Headland" at bounding box center [413, 120] width 155 height 23
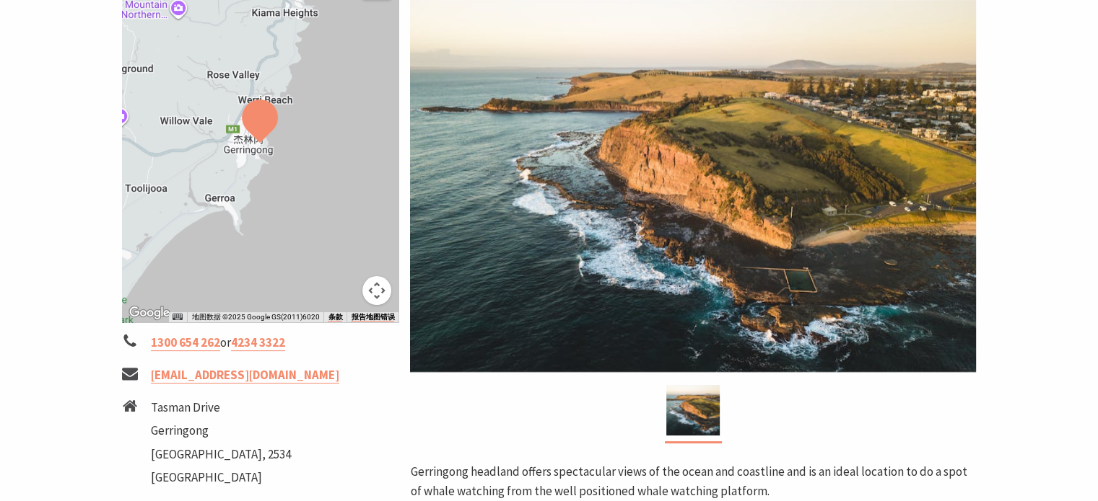
scroll to position [268, 0]
